Goal: Transaction & Acquisition: Subscribe to service/newsletter

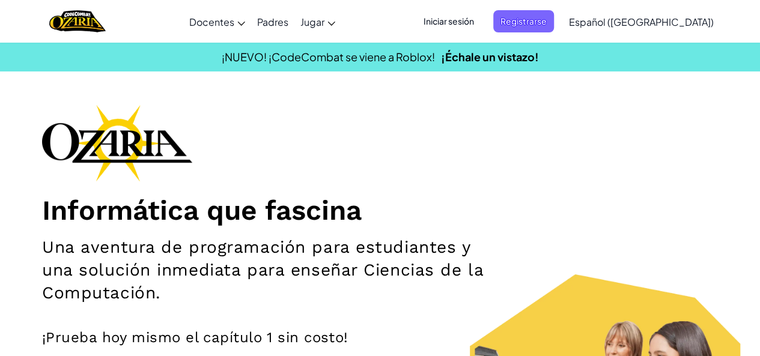
click at [481, 24] on span "Iniciar sesión" at bounding box center [448, 21] width 65 height 22
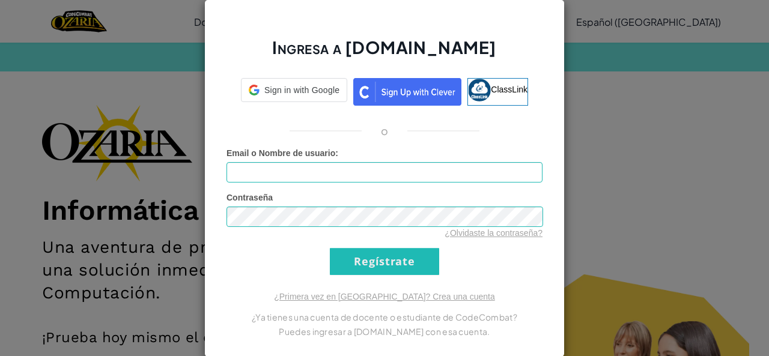
click at [328, 182] on form "Email o Nombre de usuario : Contraseña ¿Olvidaste la contraseña? Regístrate" at bounding box center [384, 211] width 316 height 128
click at [313, 171] on input "Email o Nombre de usuario :" at bounding box center [384, 172] width 316 height 20
click at [320, 171] on input "Email o Nombre de usuario :" at bounding box center [384, 172] width 316 height 20
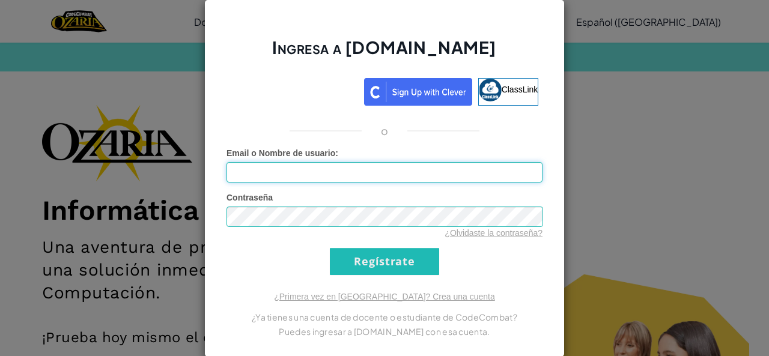
type input "[EMAIL_ADDRESS][DOMAIN_NAME]"
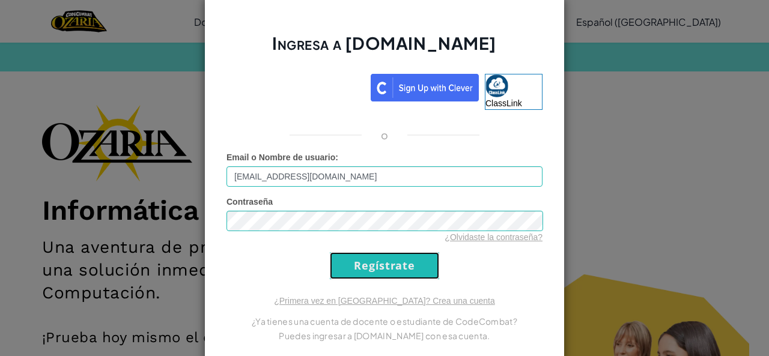
click at [338, 271] on input "Regístrate" at bounding box center [384, 265] width 109 height 27
